Goal: Information Seeking & Learning: Understand process/instructions

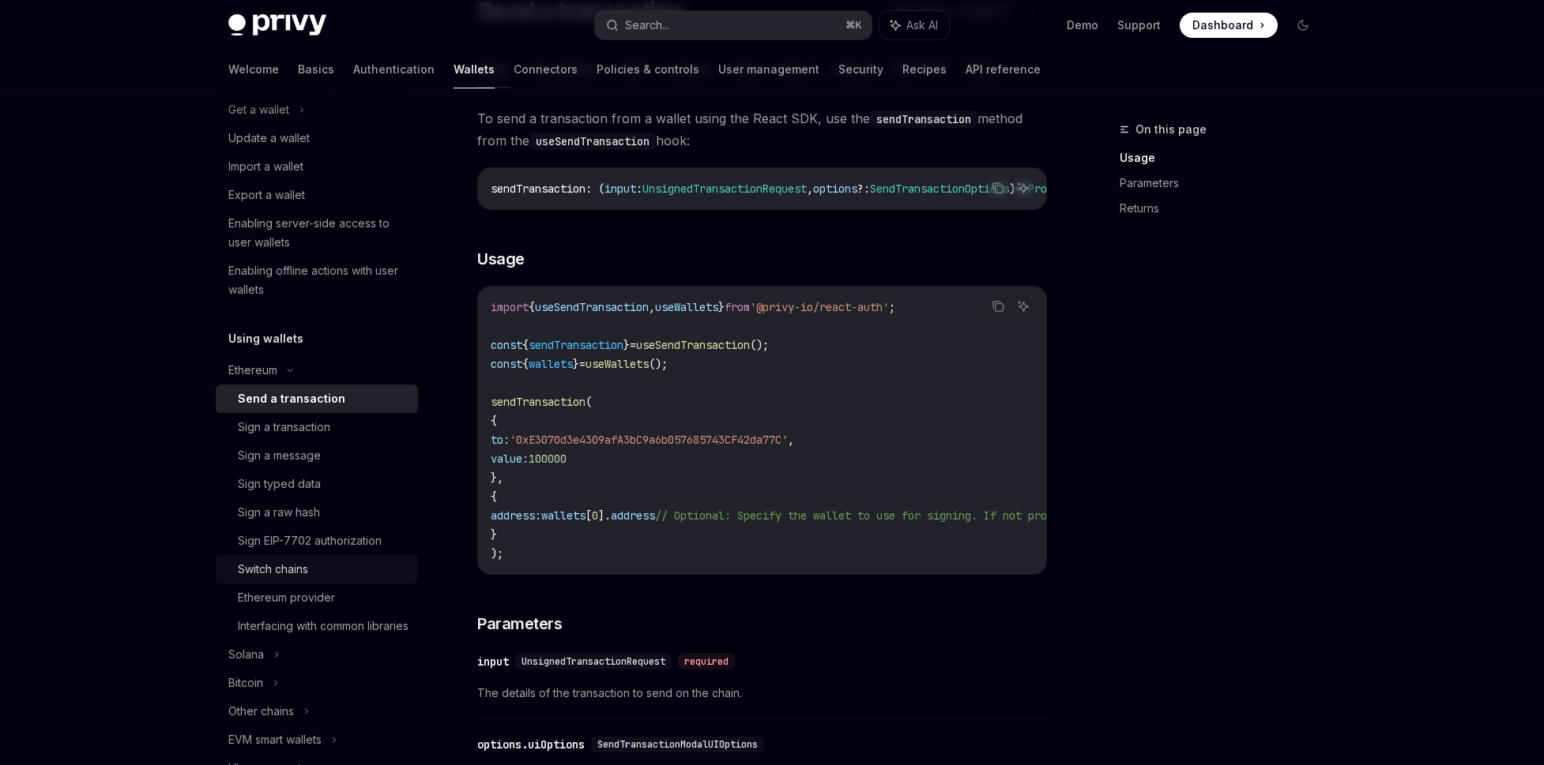
scroll to position [166, 0]
click at [314, 122] on div "Solana" at bounding box center [317, 107] width 202 height 28
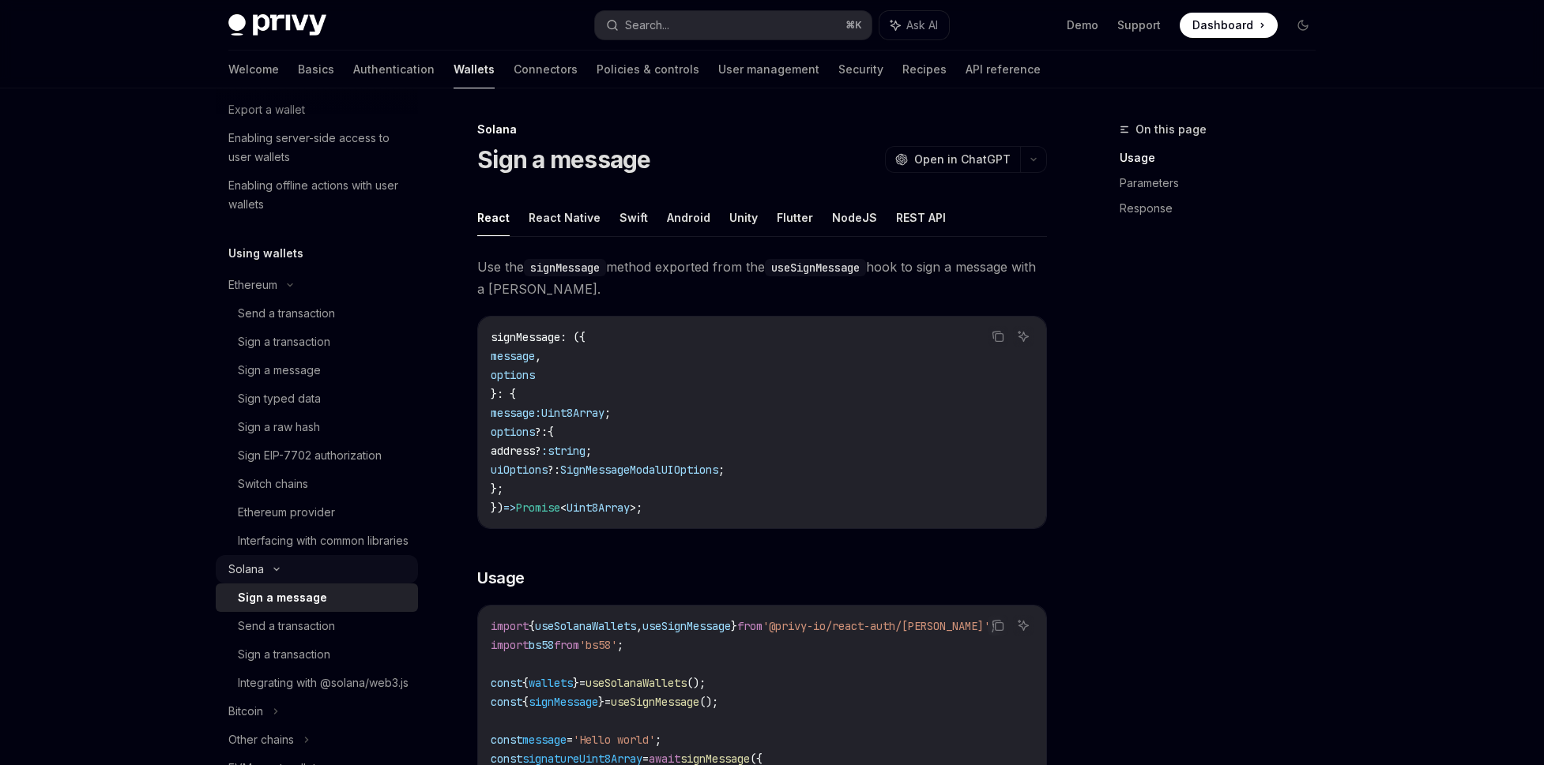
scroll to position [258, 0]
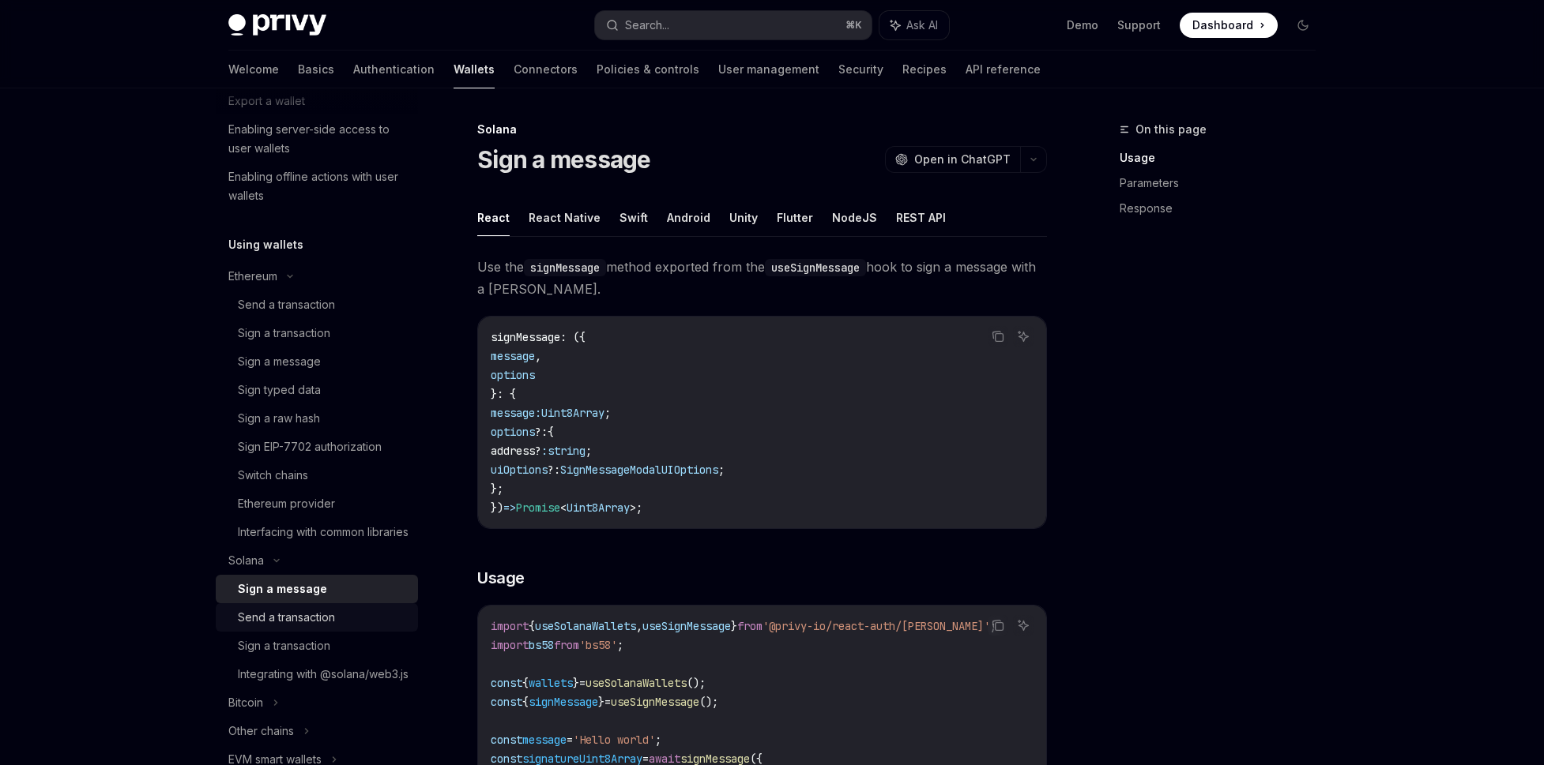
click at [346, 627] on div "Send a transaction" at bounding box center [323, 617] width 171 height 19
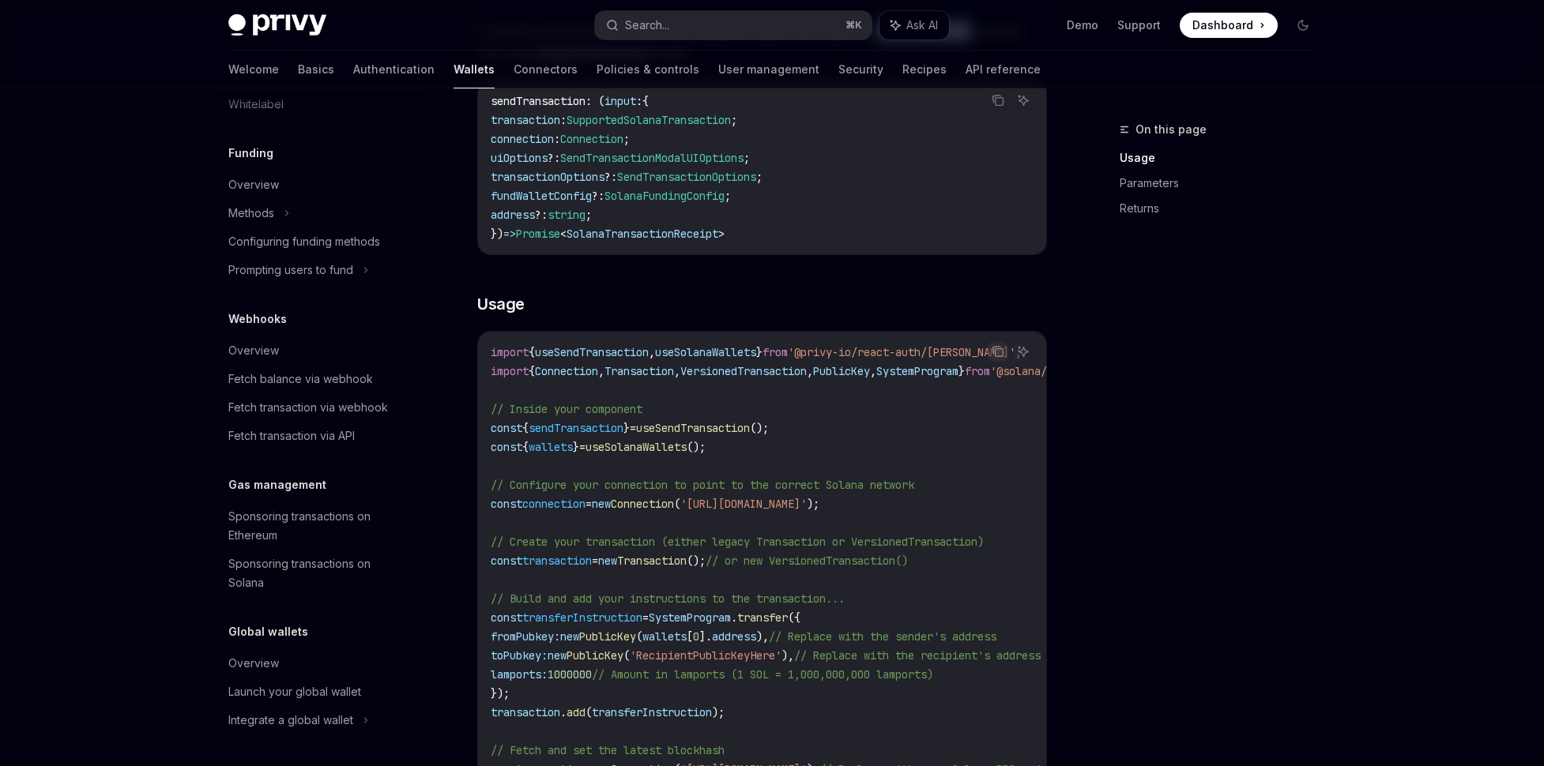
scroll to position [400, 0]
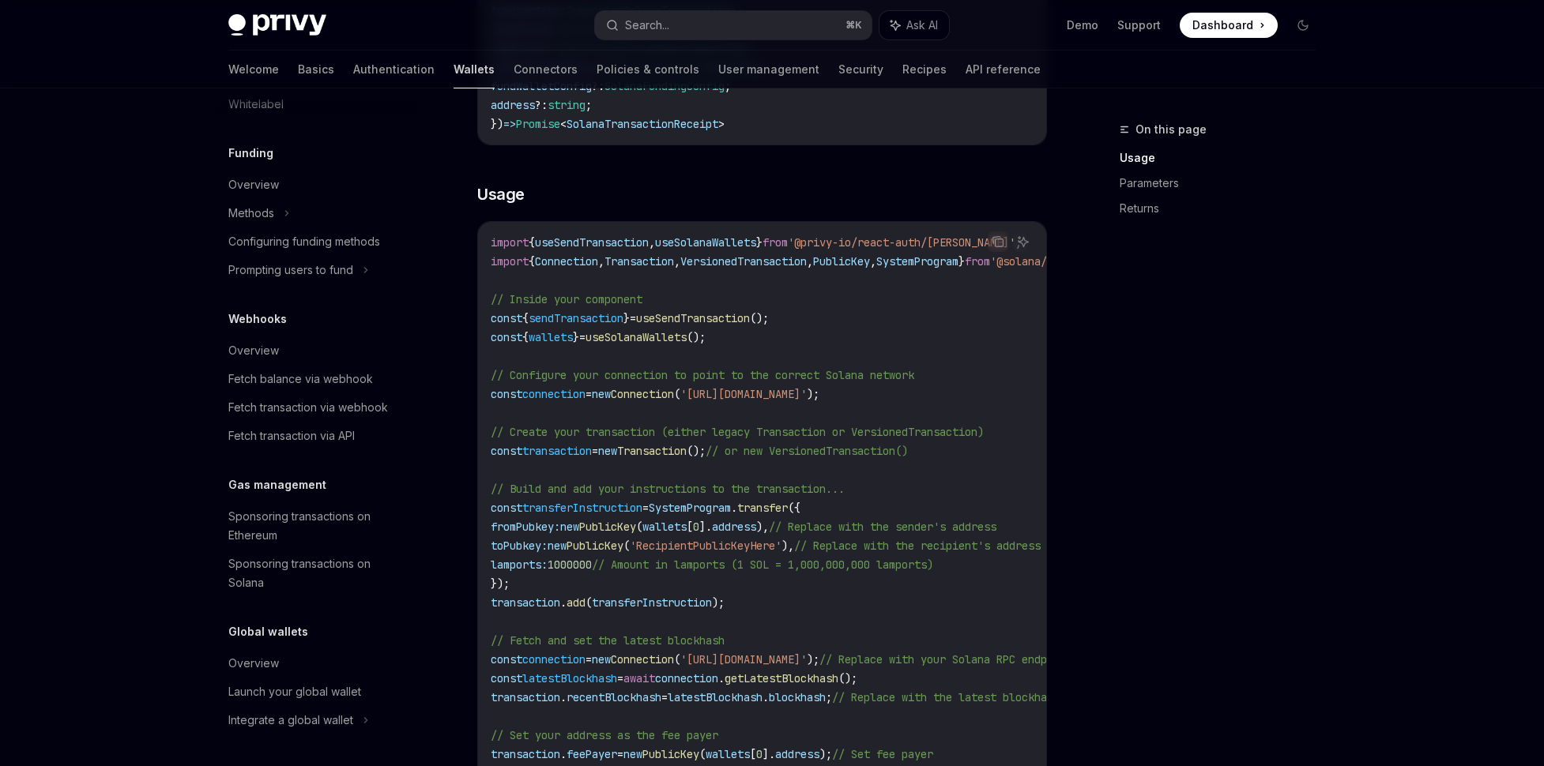
click at [453, 69] on link "Wallets" at bounding box center [473, 70] width 41 height 38
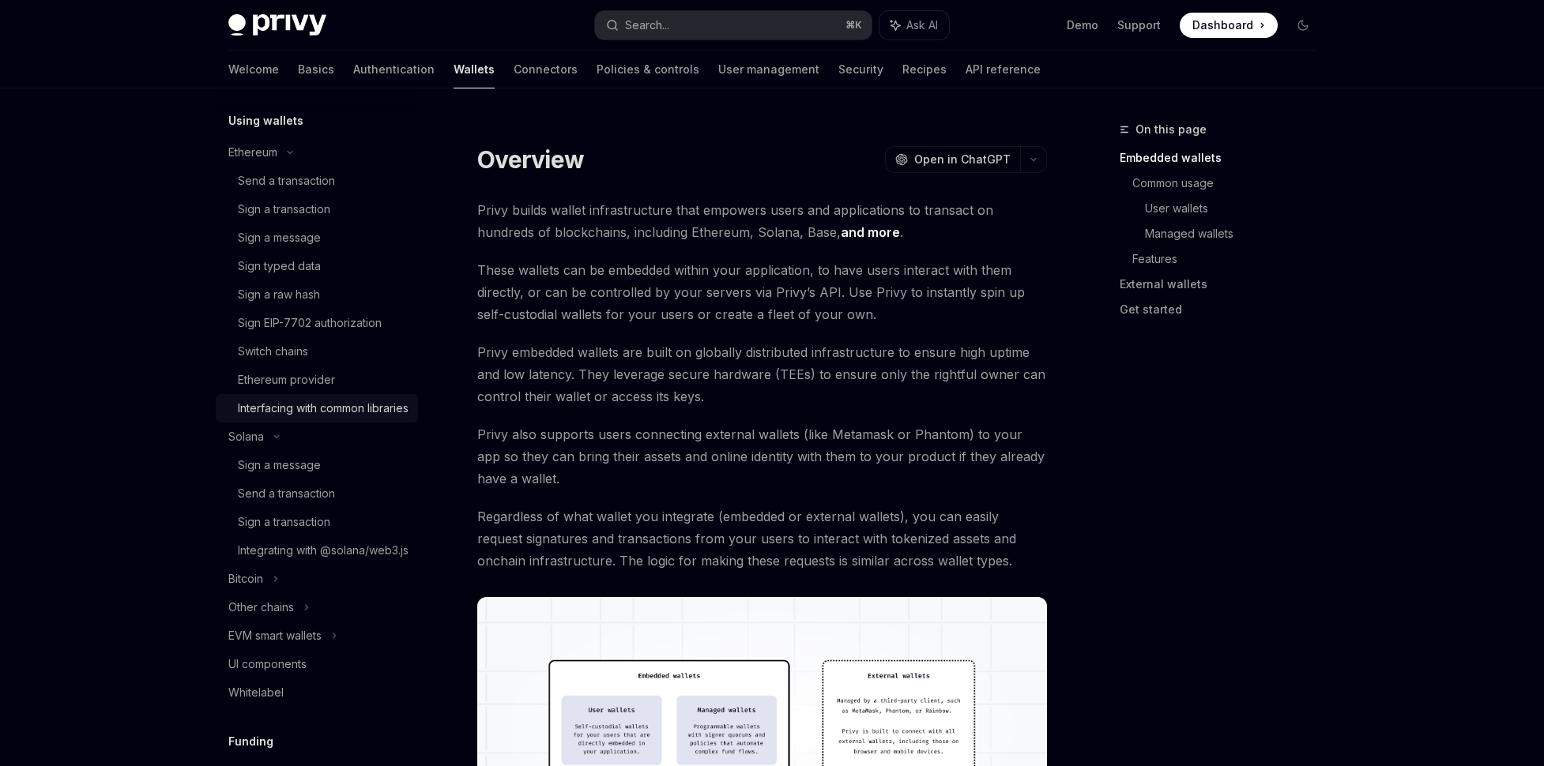
scroll to position [385, 0]
click at [335, 472] on div "Sign a message" at bounding box center [323, 462] width 171 height 19
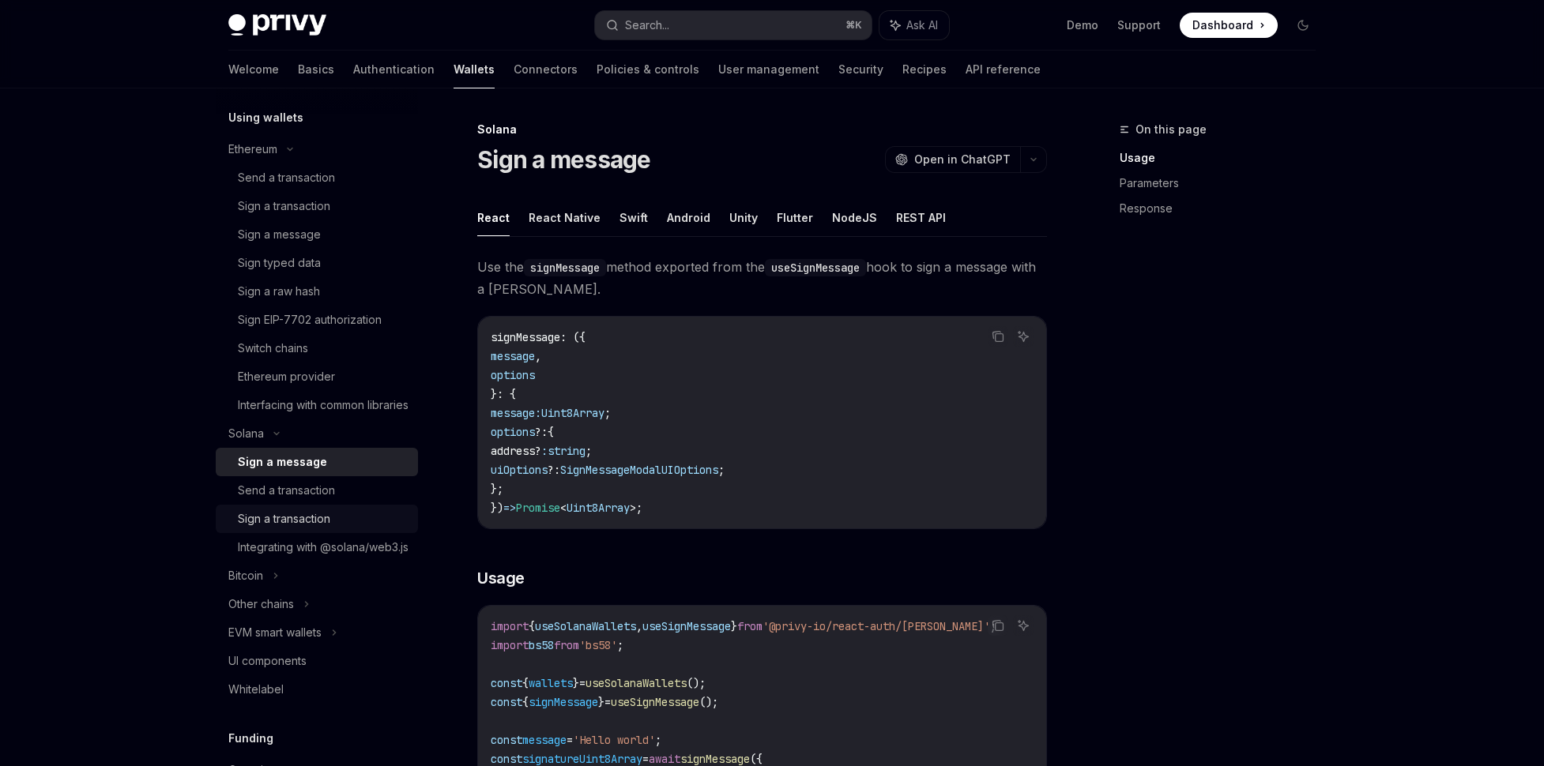
click at [350, 528] on div "Sign a transaction" at bounding box center [323, 519] width 171 height 19
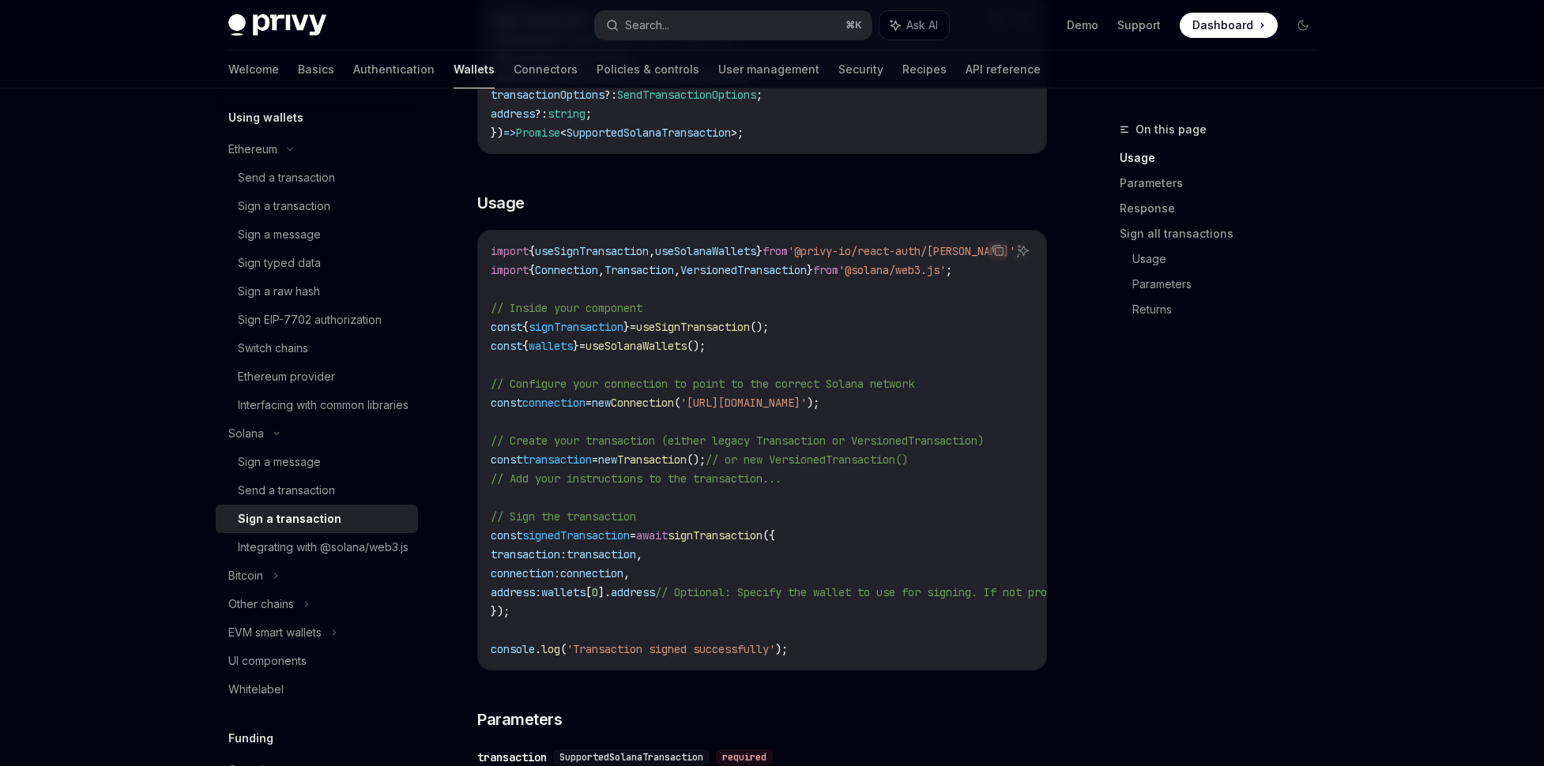
scroll to position [375, 0]
click at [753, 535] on span "signTransaction" at bounding box center [715, 532] width 95 height 14
copy span "signTransaction"
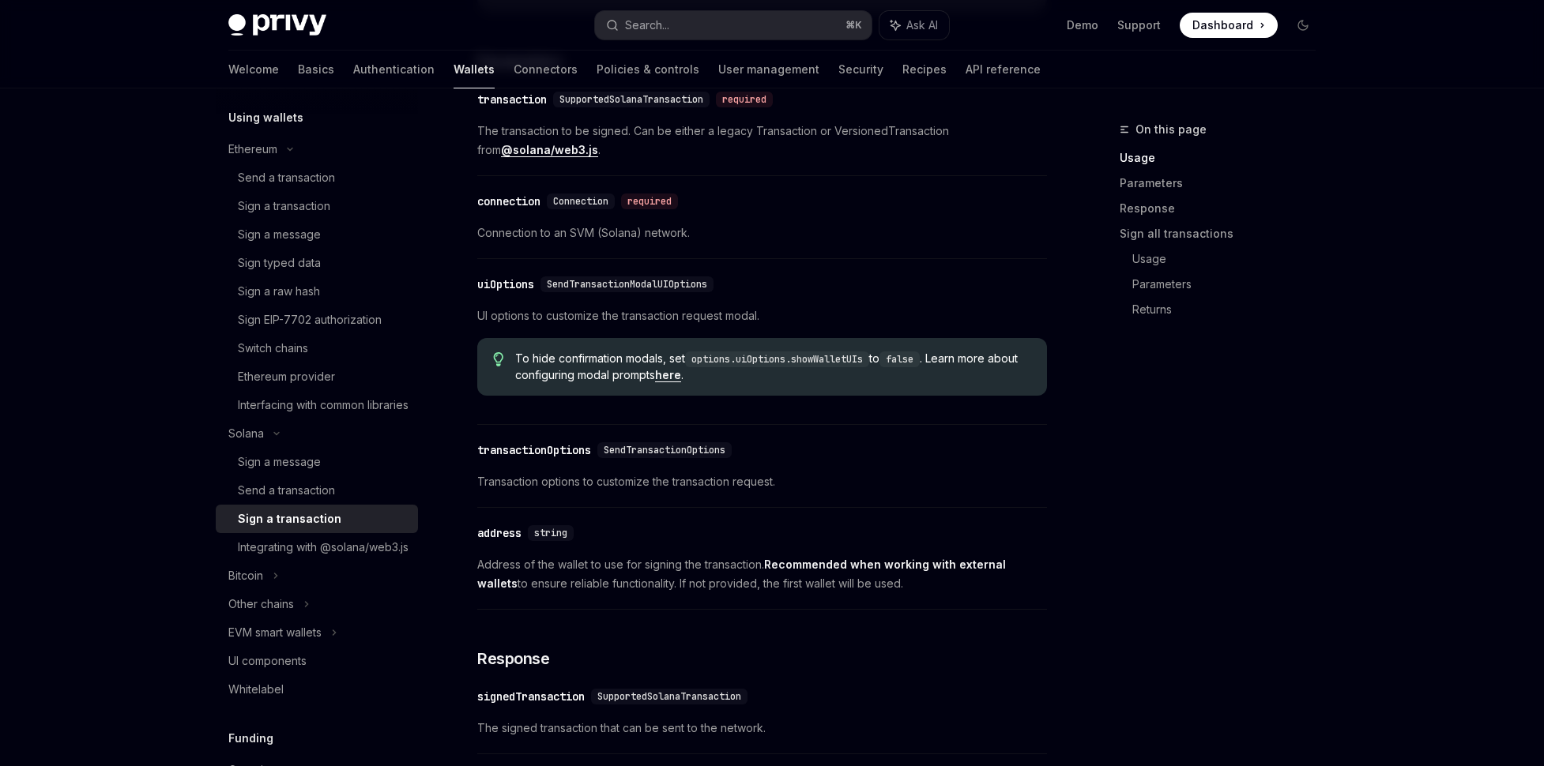
scroll to position [1095, 0]
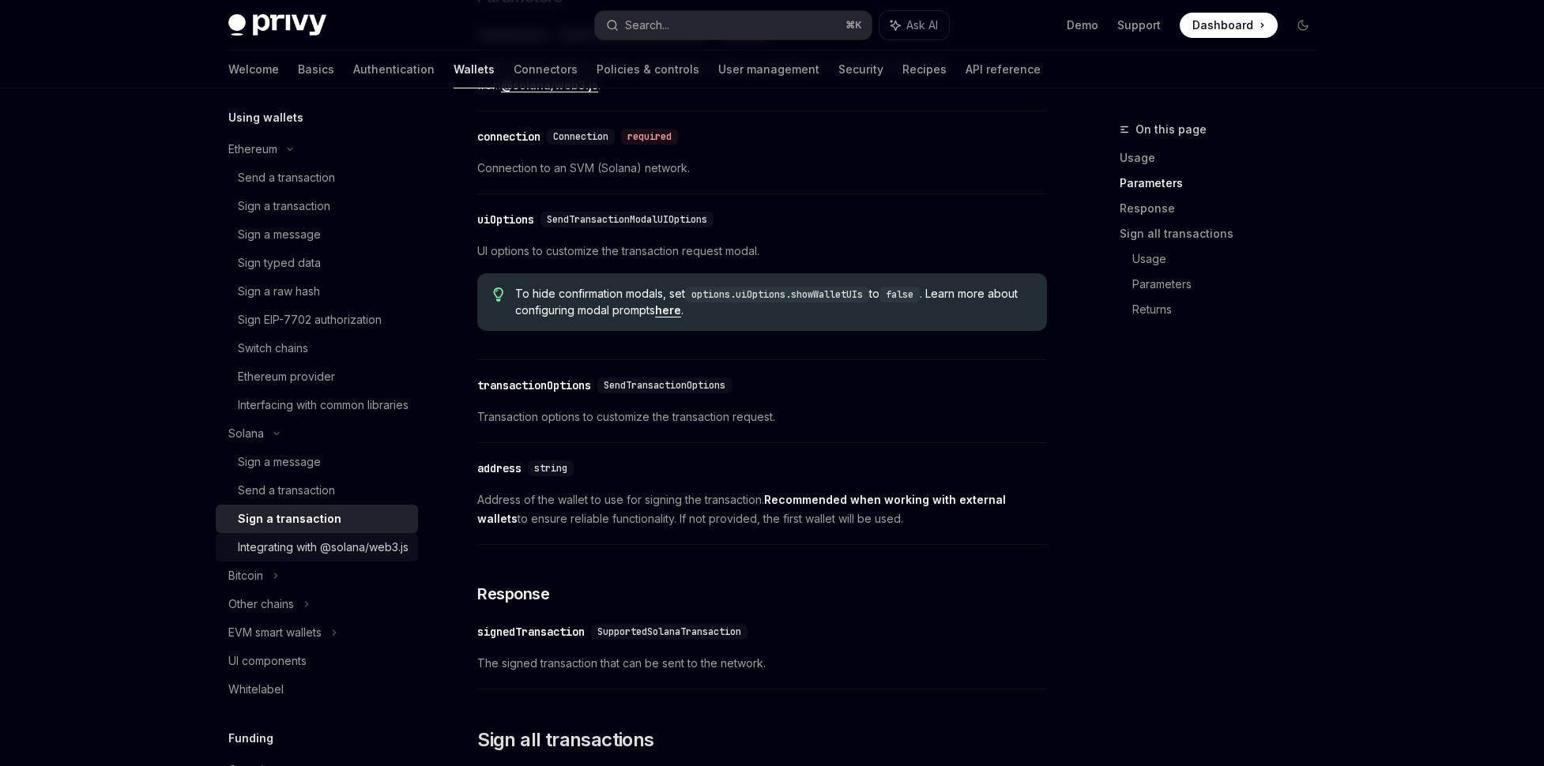
click at [293, 557] on div "Integrating with @solana/web3.js" at bounding box center [323, 547] width 171 height 19
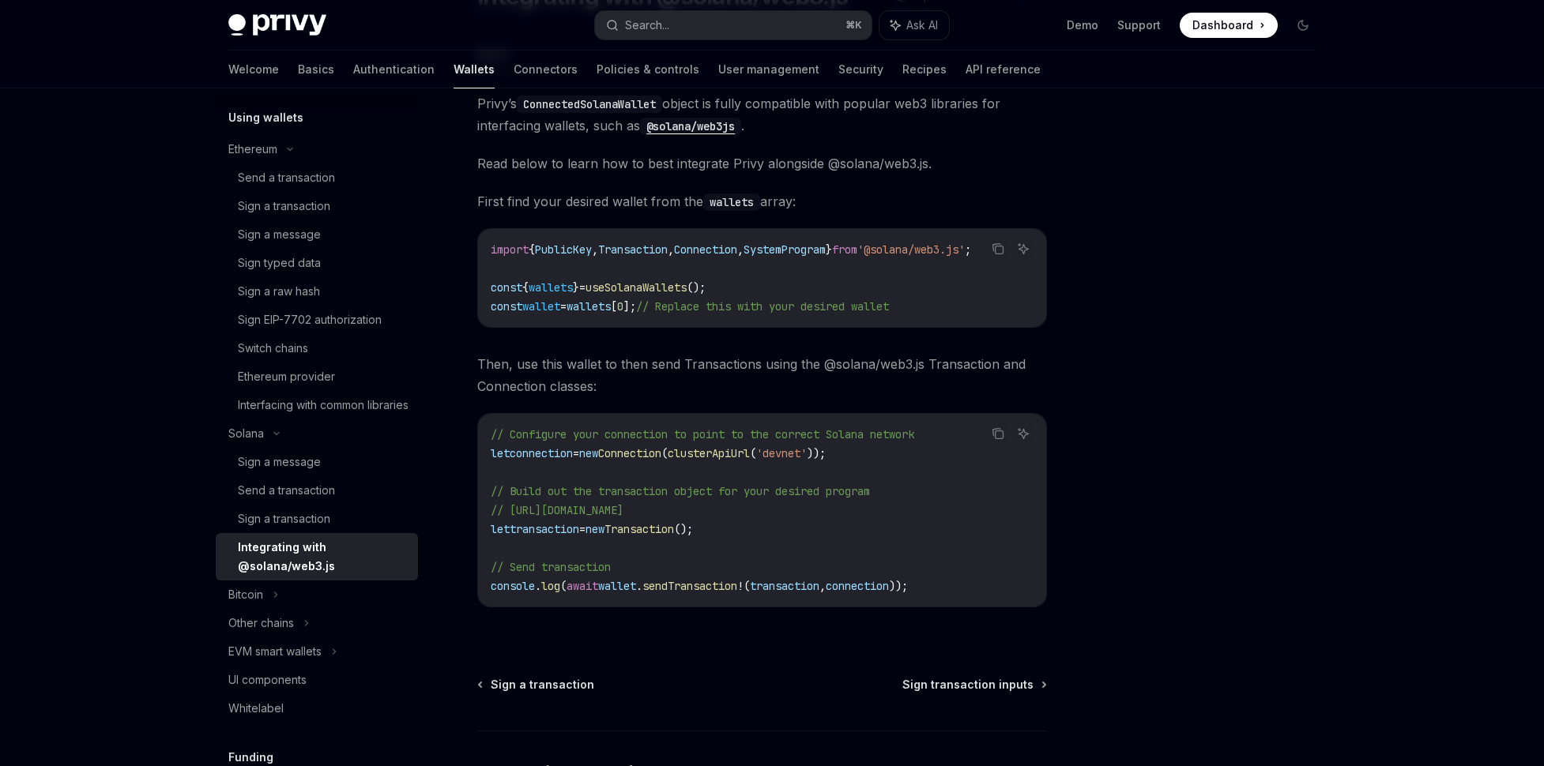
scroll to position [200, 0]
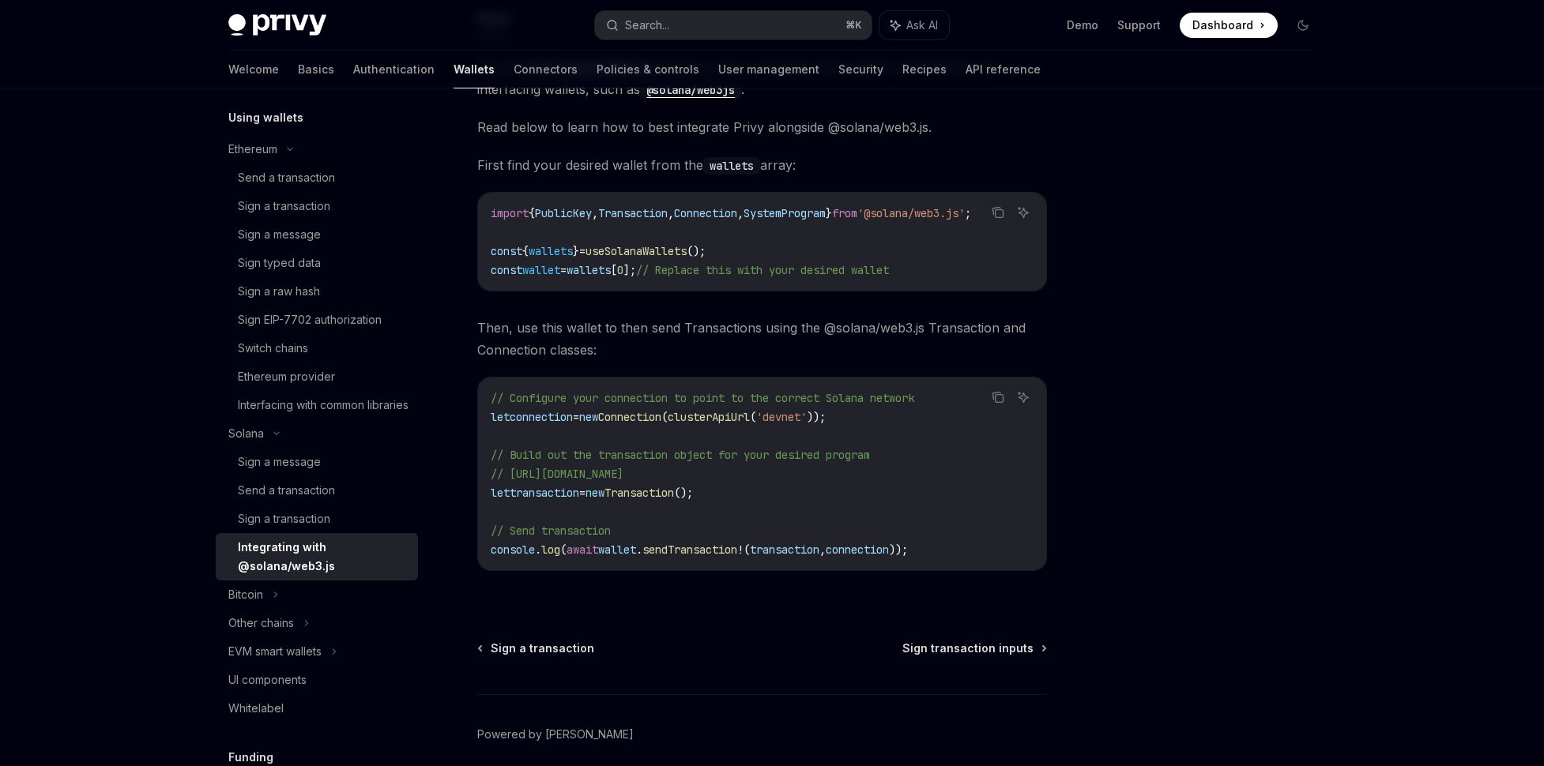
click at [626, 551] on span "wallet" at bounding box center [617, 550] width 38 height 14
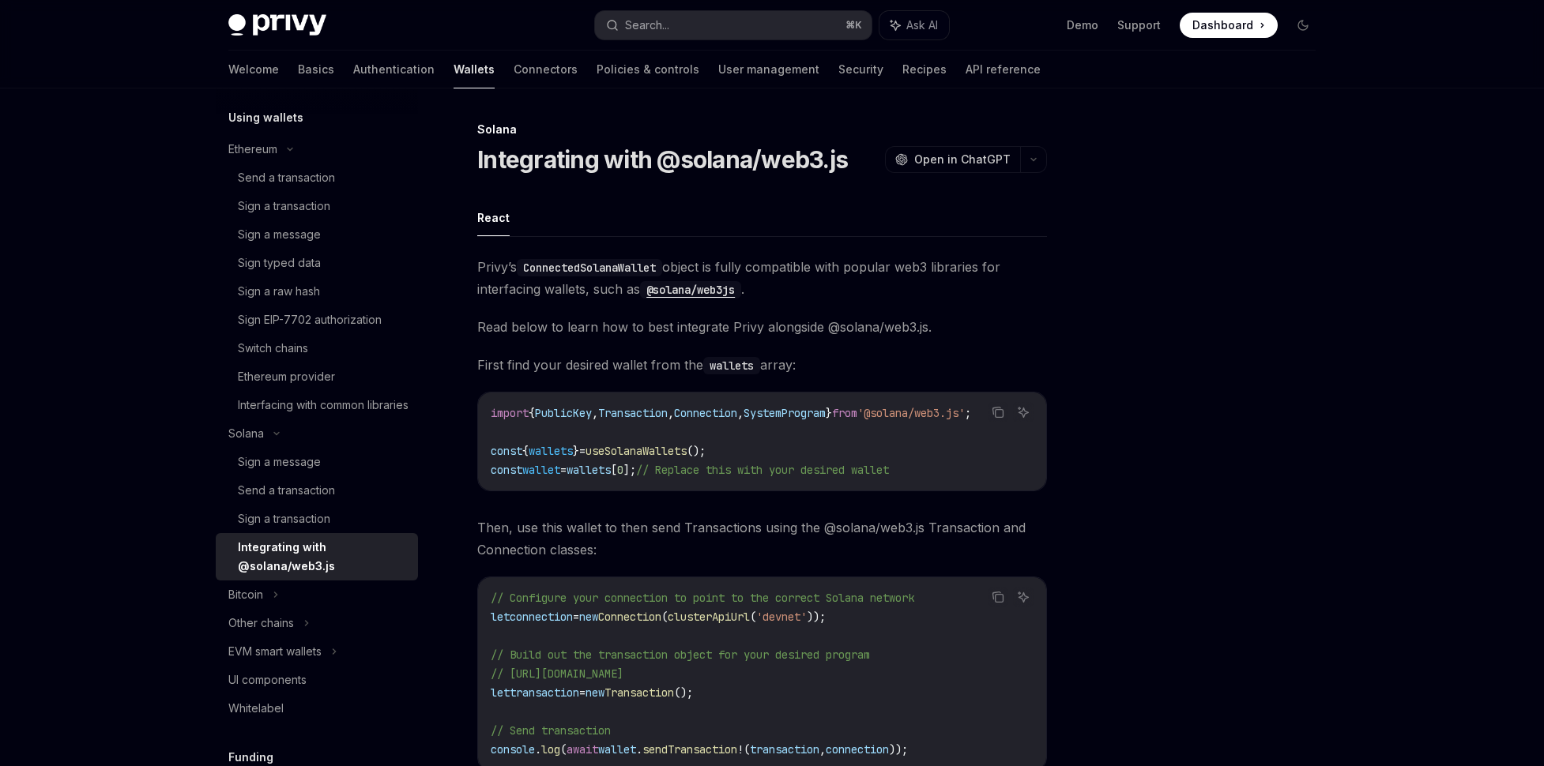
scroll to position [2, 0]
click at [311, 528] on div "Sign a transaction" at bounding box center [284, 519] width 92 height 19
type textarea "*"
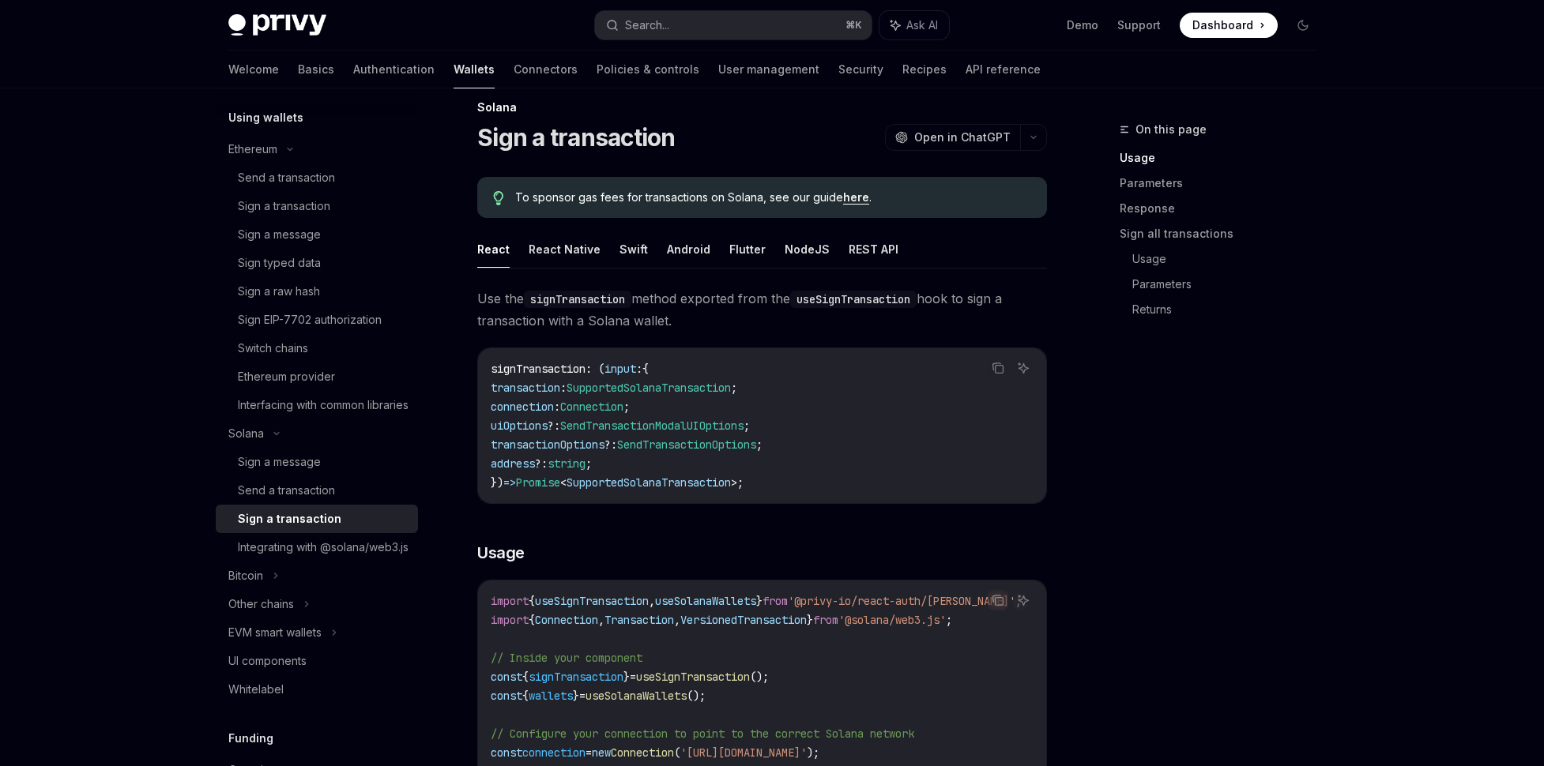
scroll to position [23, 0]
